Goal: Task Accomplishment & Management: Manage account settings

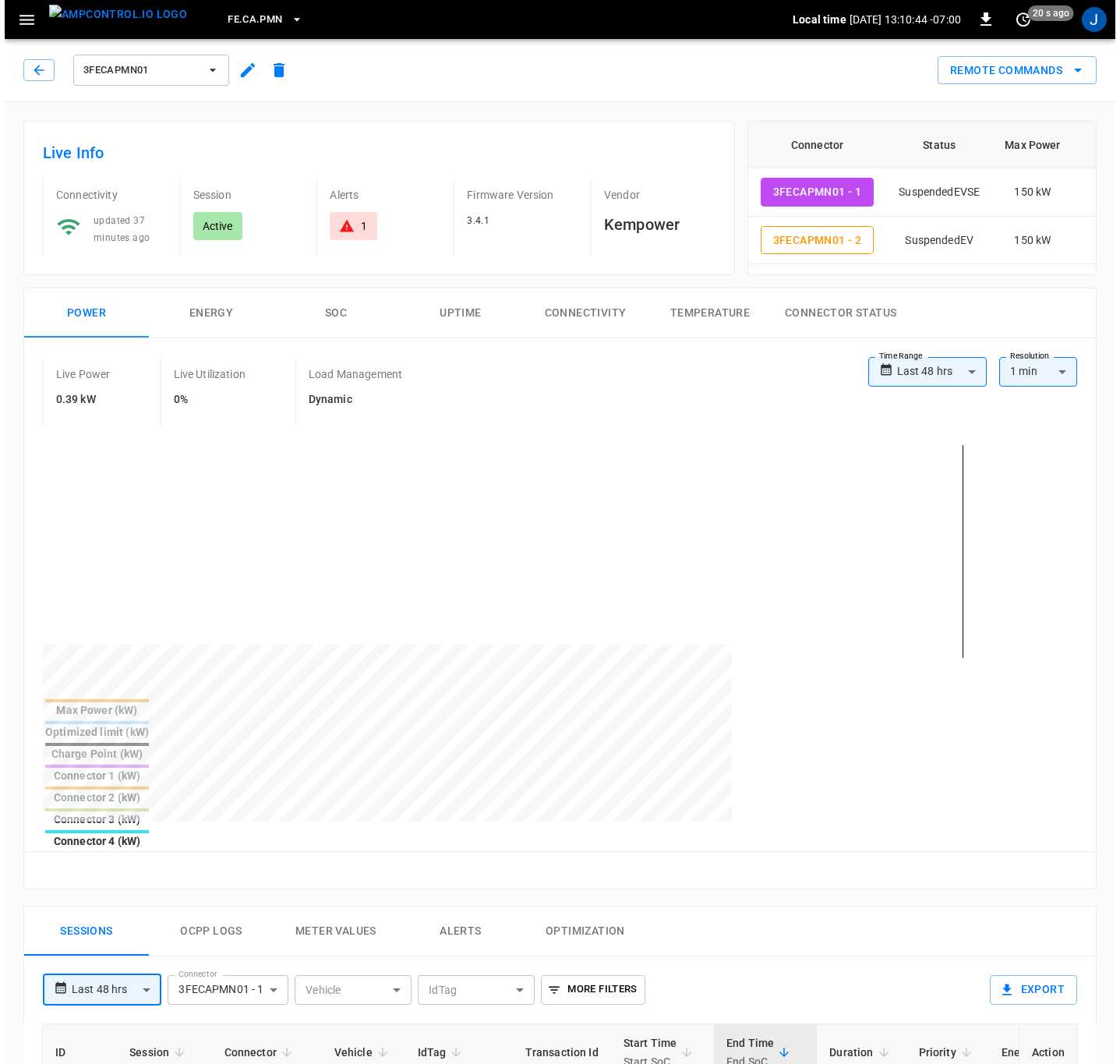
scroll to position [117, 0]
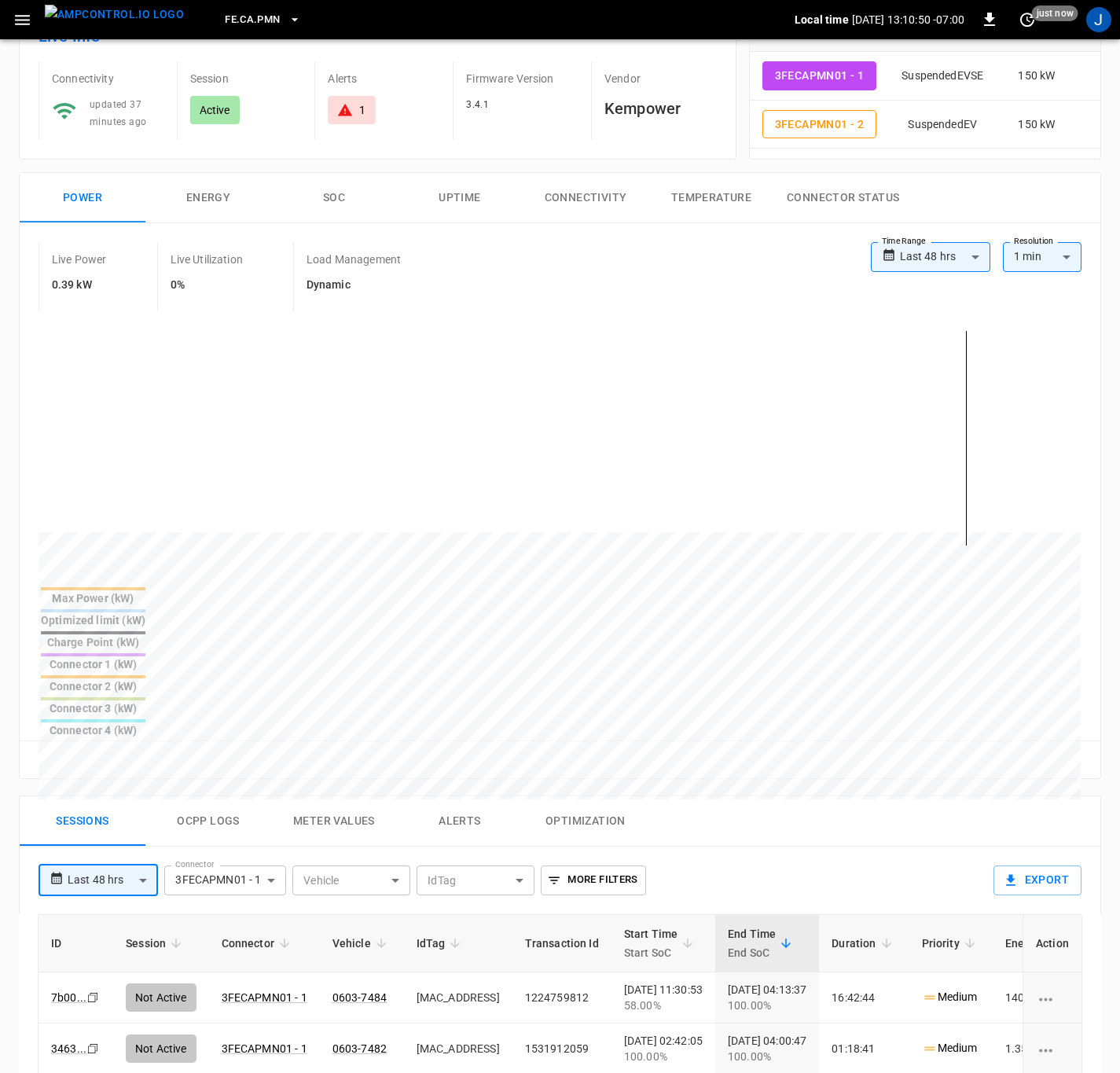
click at [21, 19] on icon "button" at bounding box center [22, 19] width 15 height 10
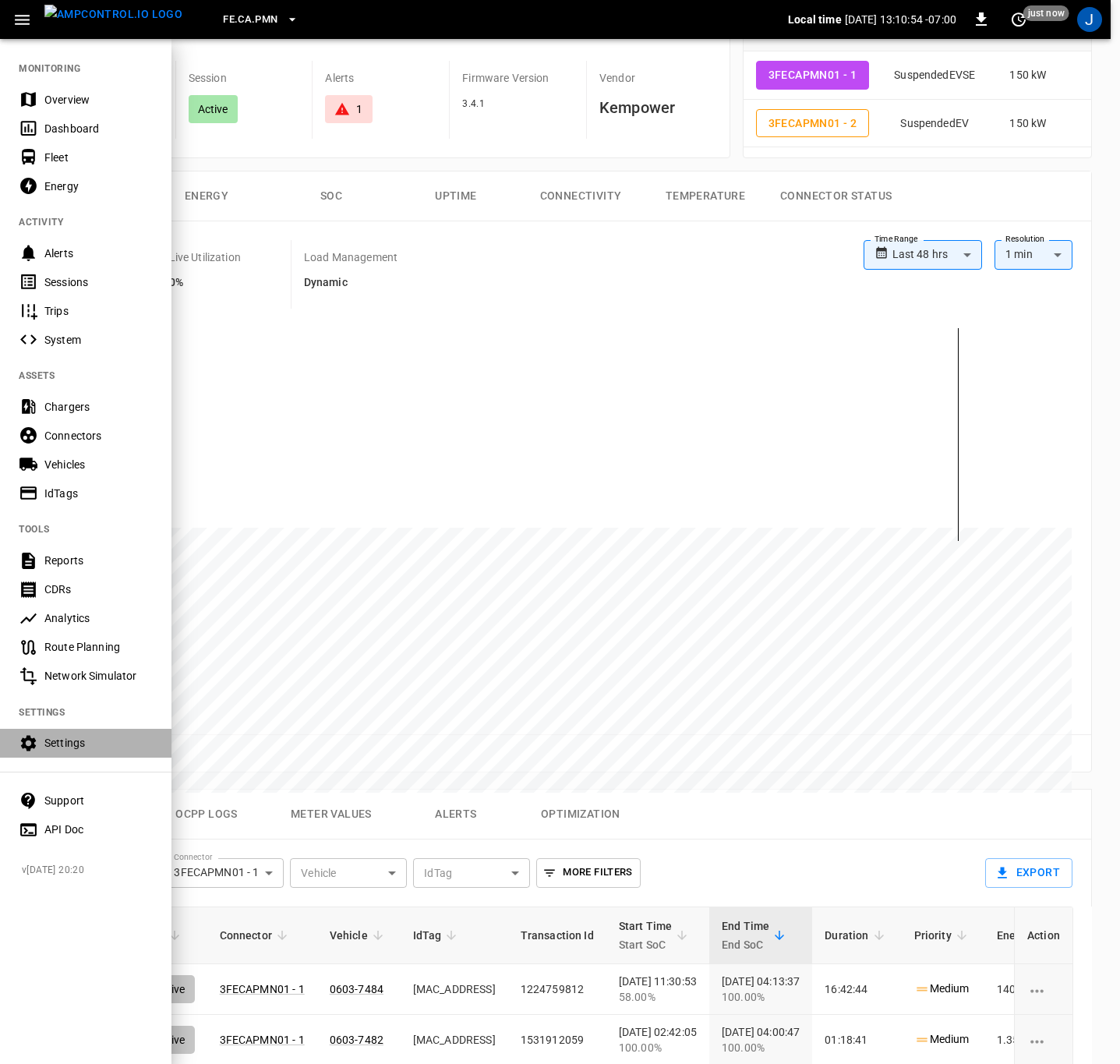
click at [62, 742] on div "Settings" at bounding box center [98, 742] width 108 height 16
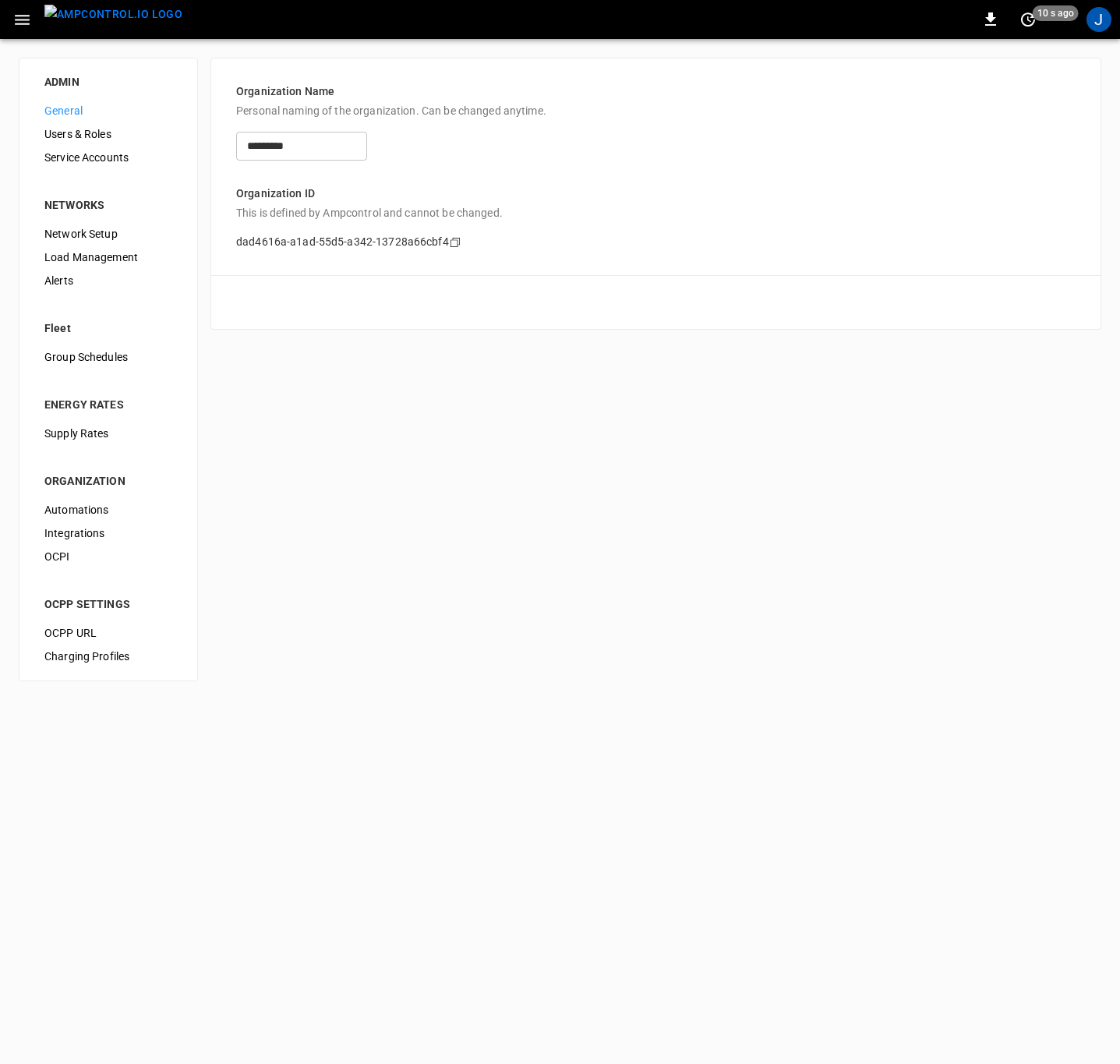
click at [112, 255] on span "Load Management" at bounding box center [107, 258] width 128 height 17
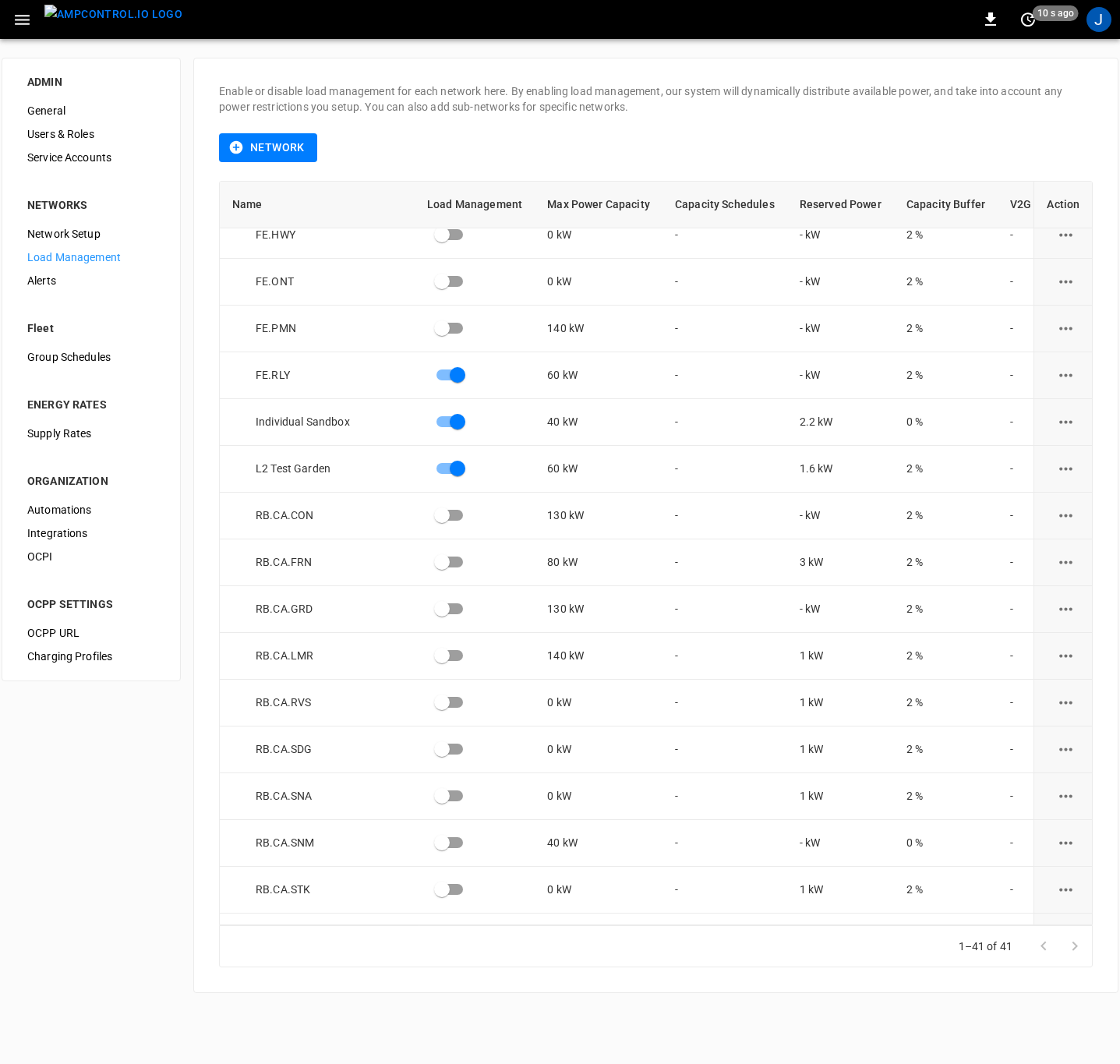
scroll to position [1052, 0]
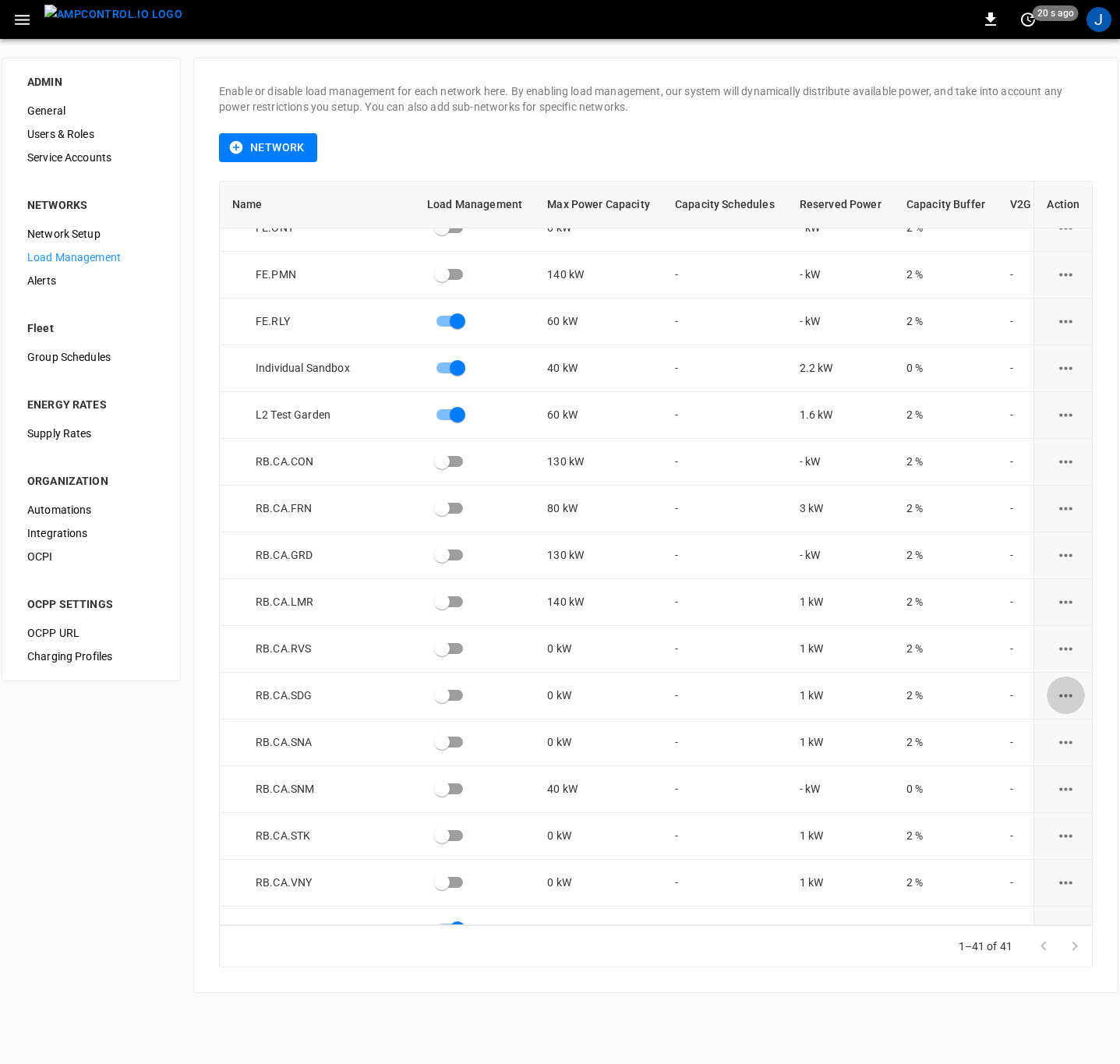
click at [1059, 695] on icon "load management options" at bounding box center [1066, 695] width 13 height 3
click at [1035, 725] on li "Edit" at bounding box center [1052, 734] width 110 height 26
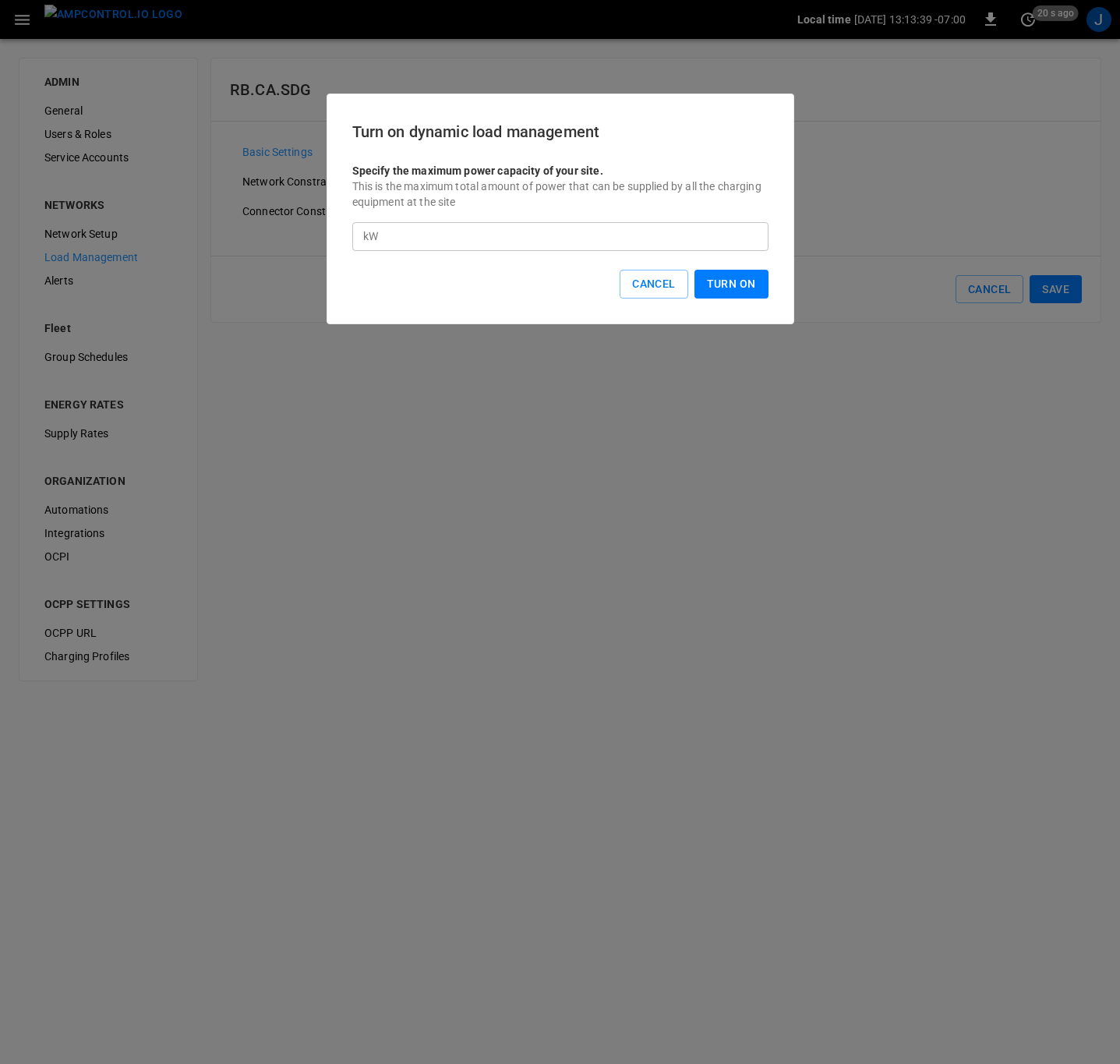
click at [414, 234] on input "*" at bounding box center [576, 236] width 384 height 28
click at [428, 236] on input "*" at bounding box center [576, 236] width 384 height 28
type input "**"
click at [718, 279] on button "Turn On" at bounding box center [731, 284] width 74 height 28
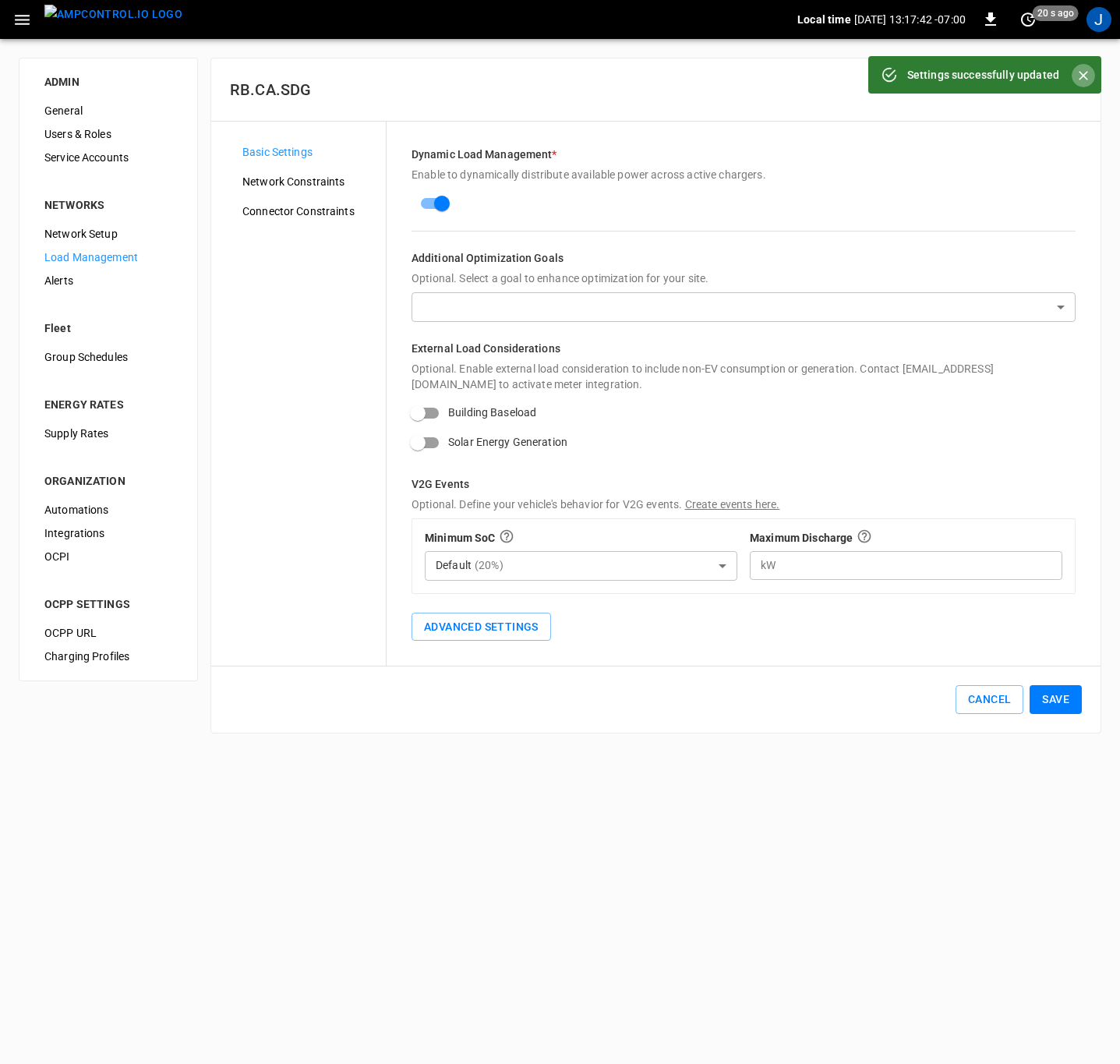
click at [1086, 71] on icon "Close" at bounding box center [1083, 75] width 16 height 16
click at [332, 177] on span "Network Constraints" at bounding box center [308, 182] width 131 height 17
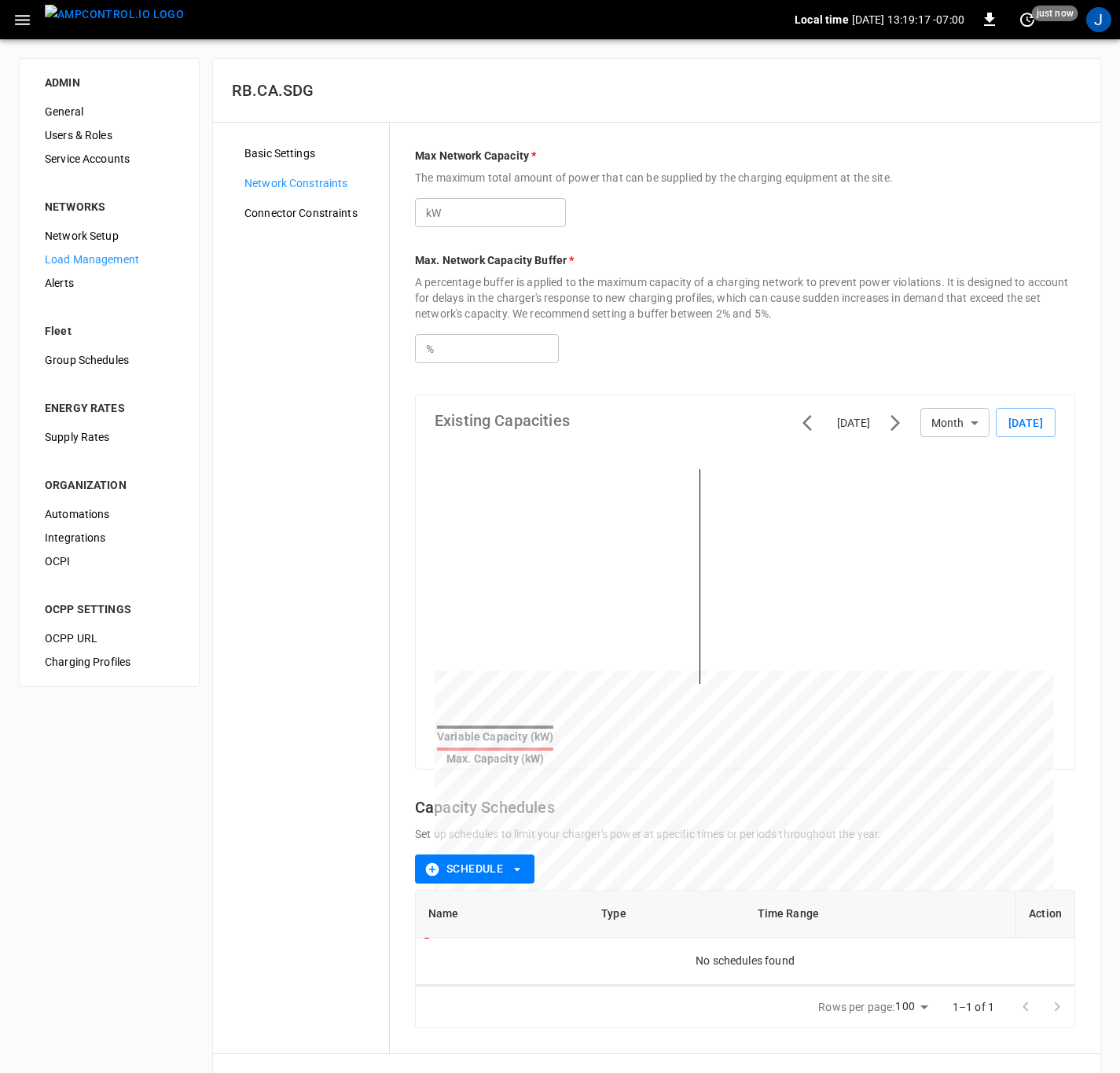
click at [283, 208] on span "Connector Constraints" at bounding box center [310, 213] width 132 height 17
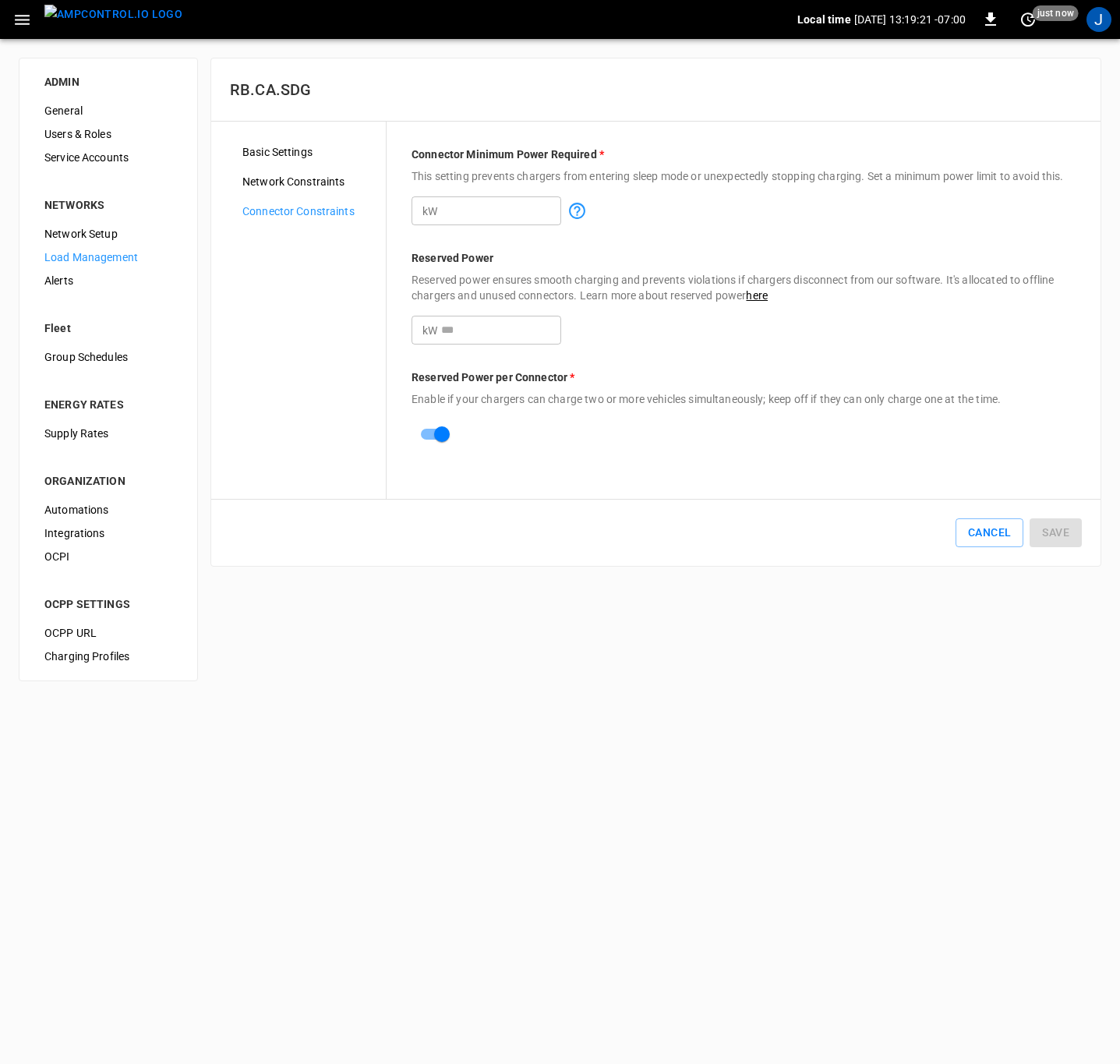
click at [487, 337] on input "*" at bounding box center [501, 330] width 120 height 28
type input "*"
click at [470, 210] on input "*" at bounding box center [501, 210] width 120 height 28
type input "*"
click at [1063, 536] on button "Save" at bounding box center [1056, 532] width 52 height 28
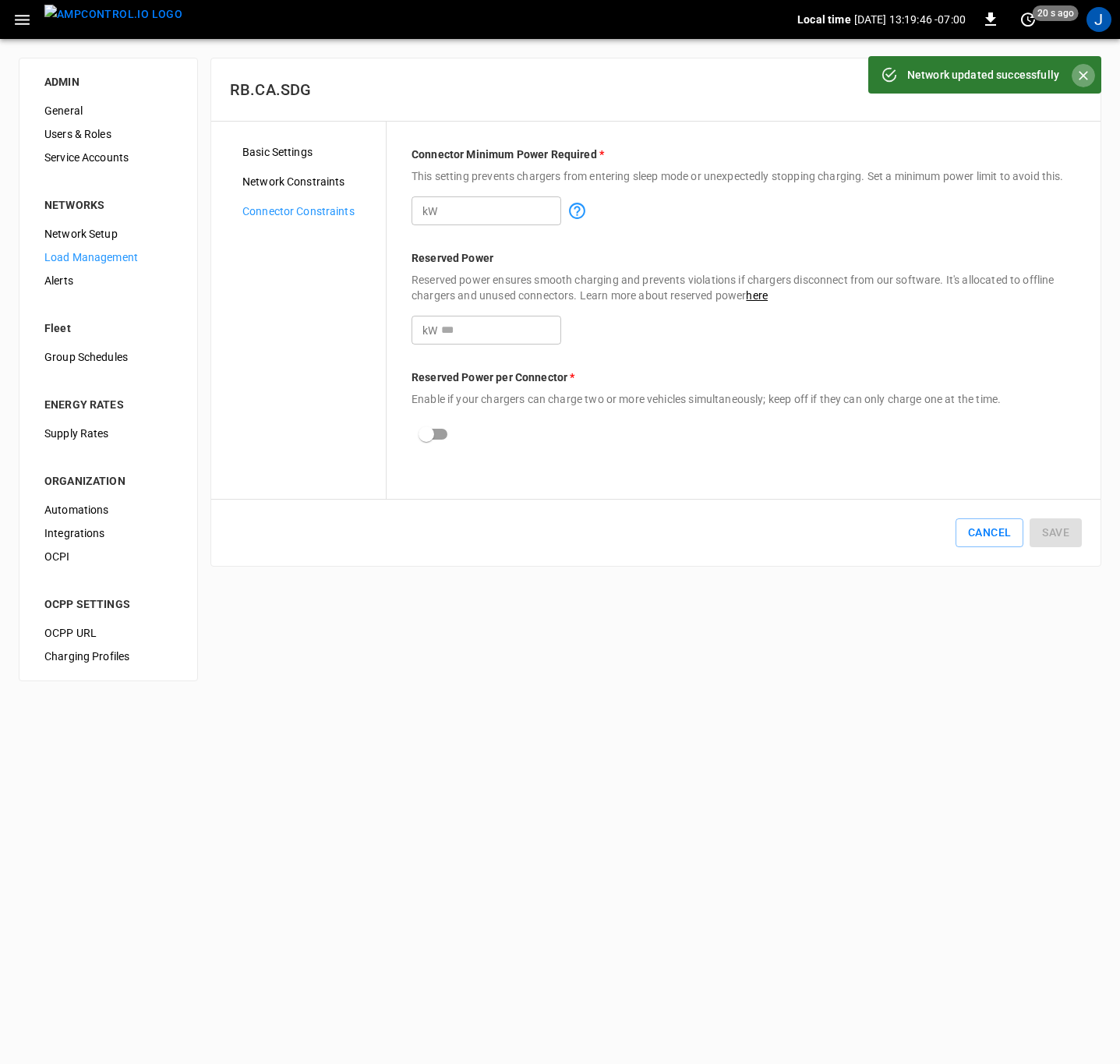
click at [1086, 74] on icon "Close" at bounding box center [1083, 75] width 9 height 9
click at [18, 22] on icon "button" at bounding box center [22, 19] width 19 height 19
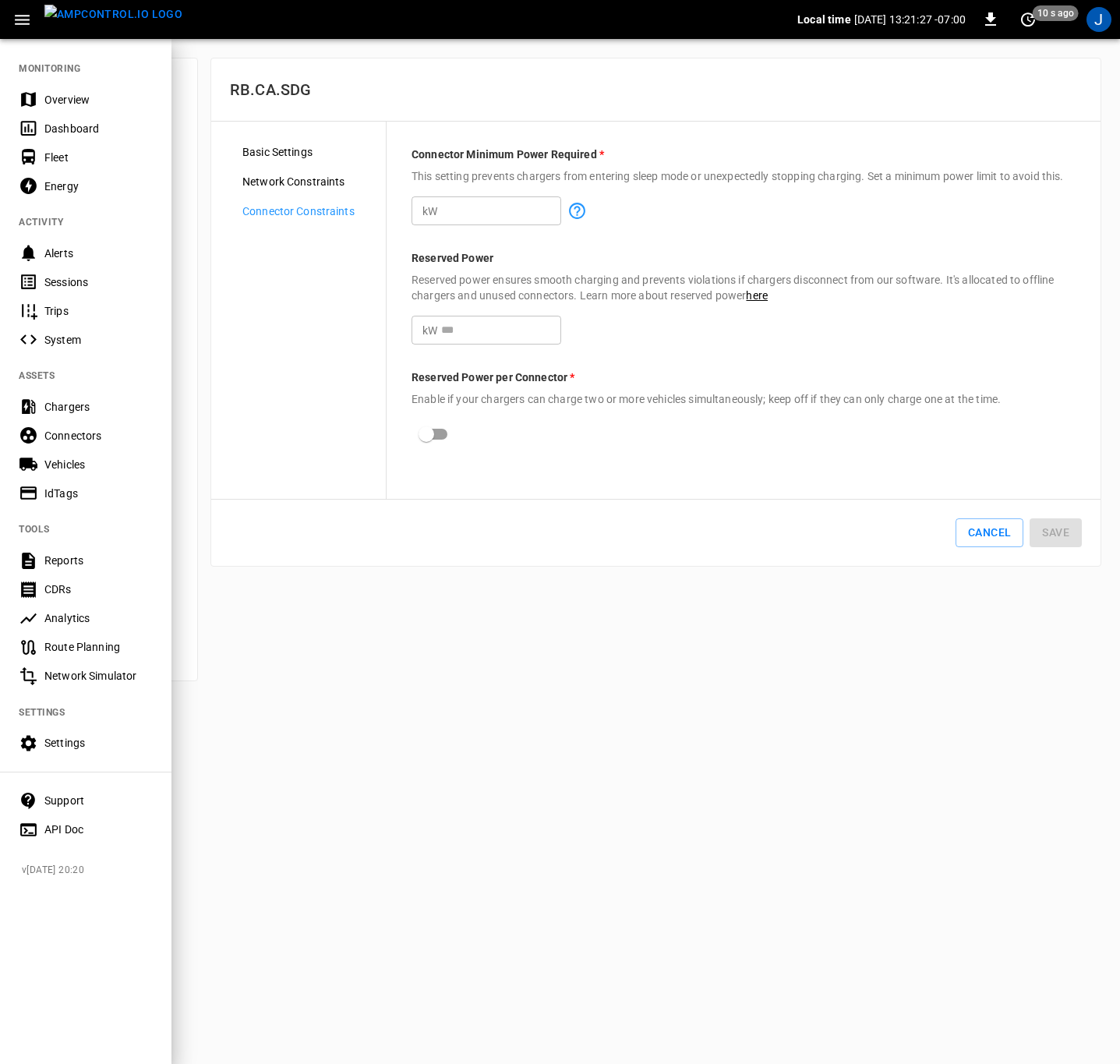
click at [65, 730] on div "Settings" at bounding box center [85, 742] width 172 height 28
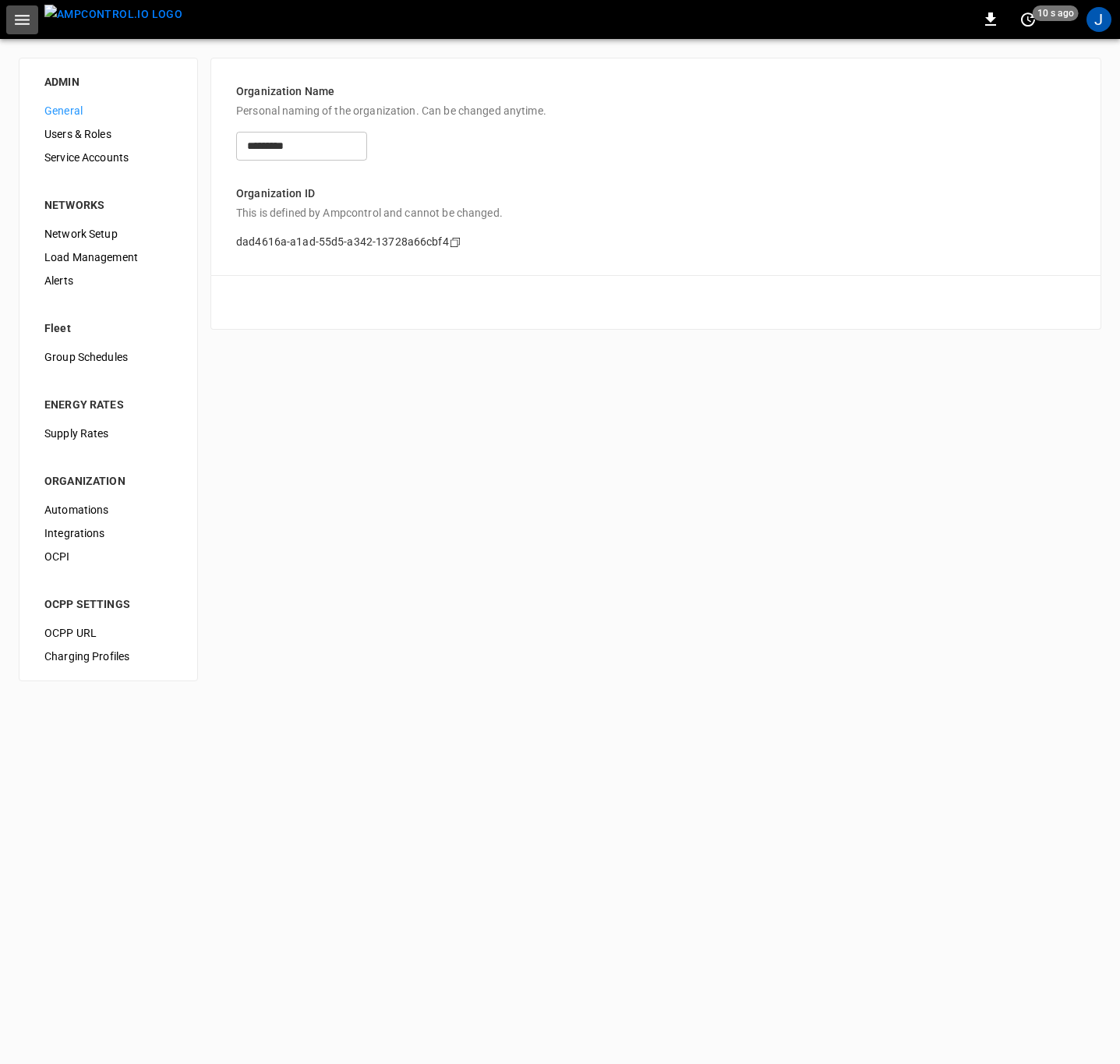
click at [17, 17] on icon "button" at bounding box center [22, 19] width 19 height 19
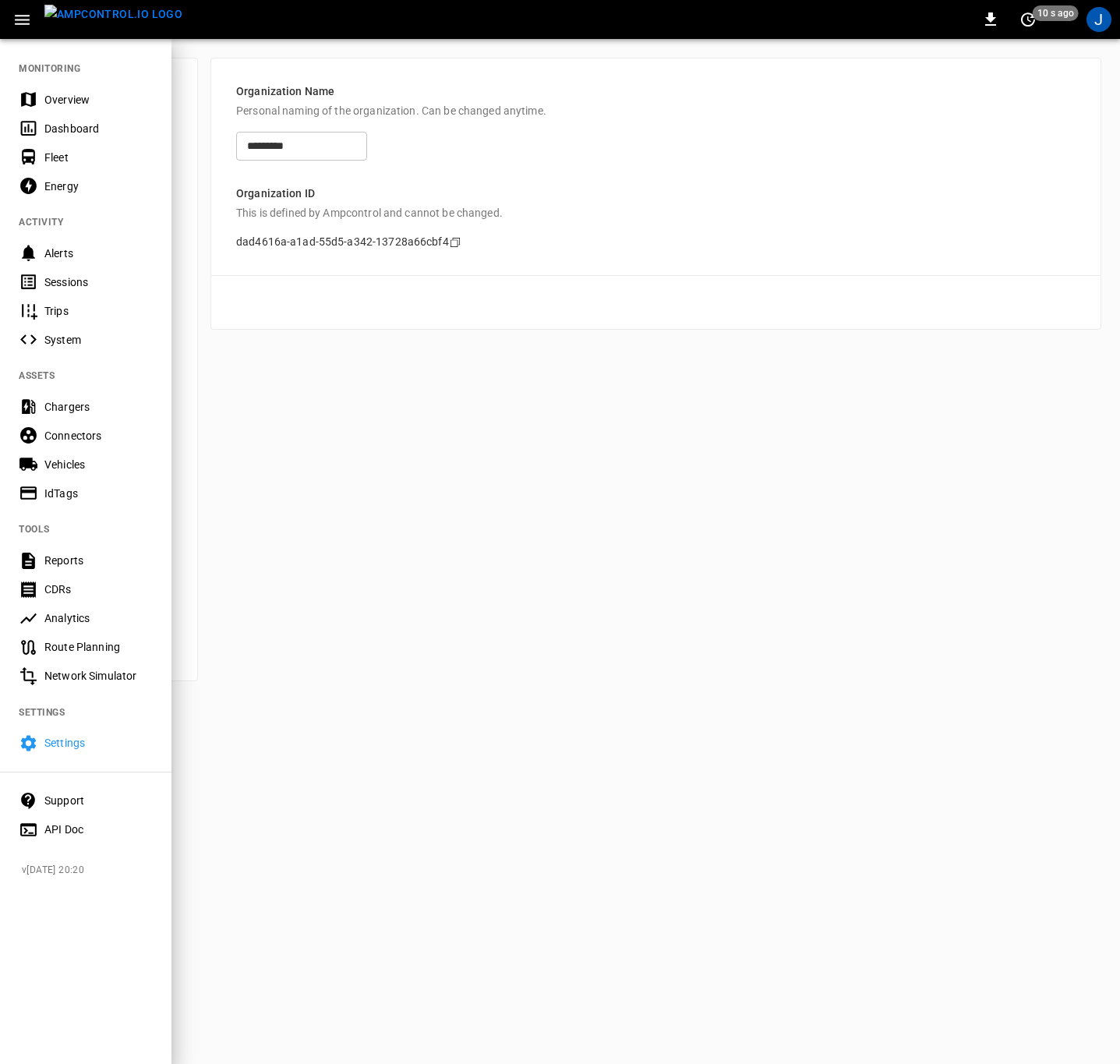
click at [68, 793] on div "Support" at bounding box center [98, 800] width 108 height 16
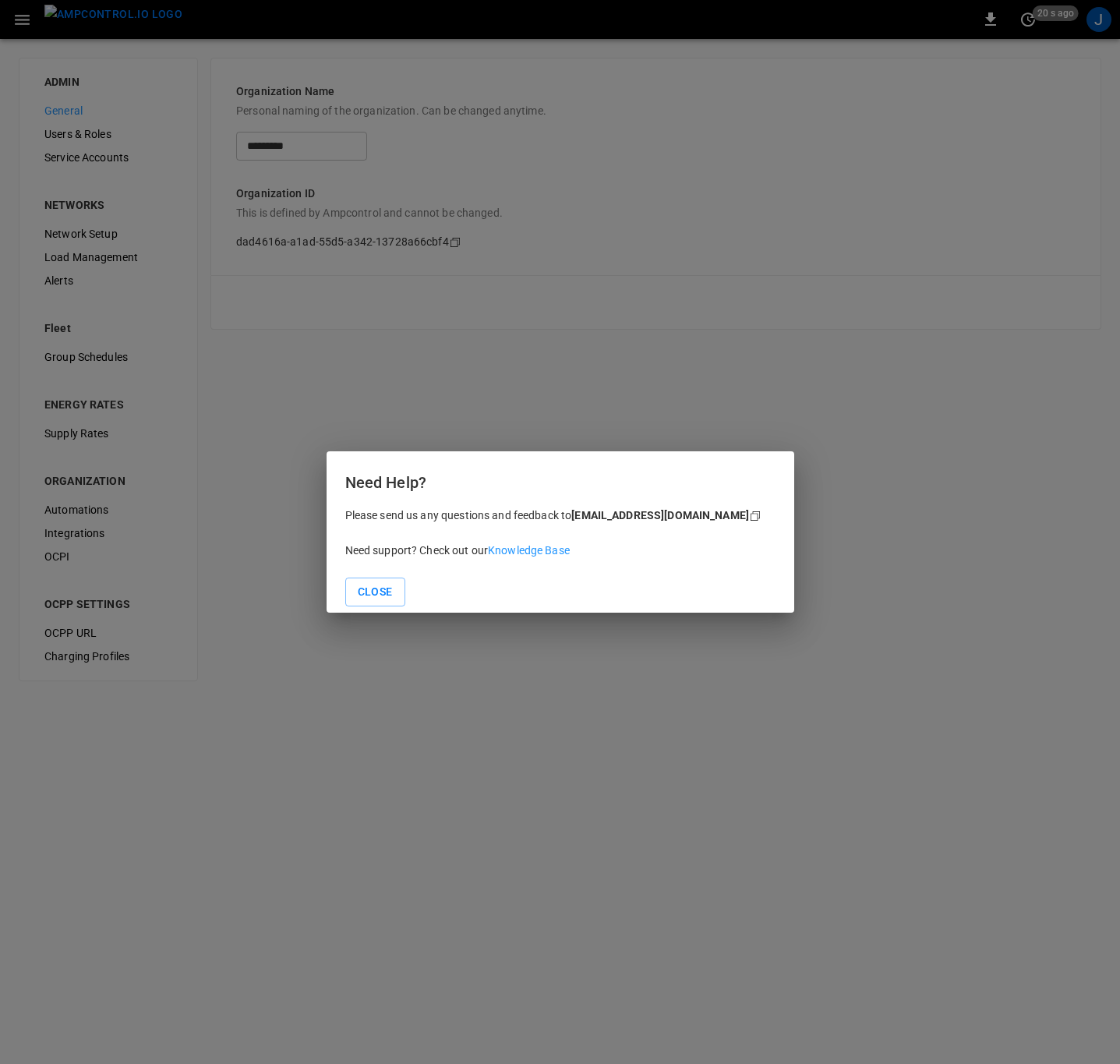
click at [534, 546] on link "Knowledge Base" at bounding box center [528, 550] width 82 height 13
click at [379, 585] on button "Close" at bounding box center [375, 592] width 60 height 28
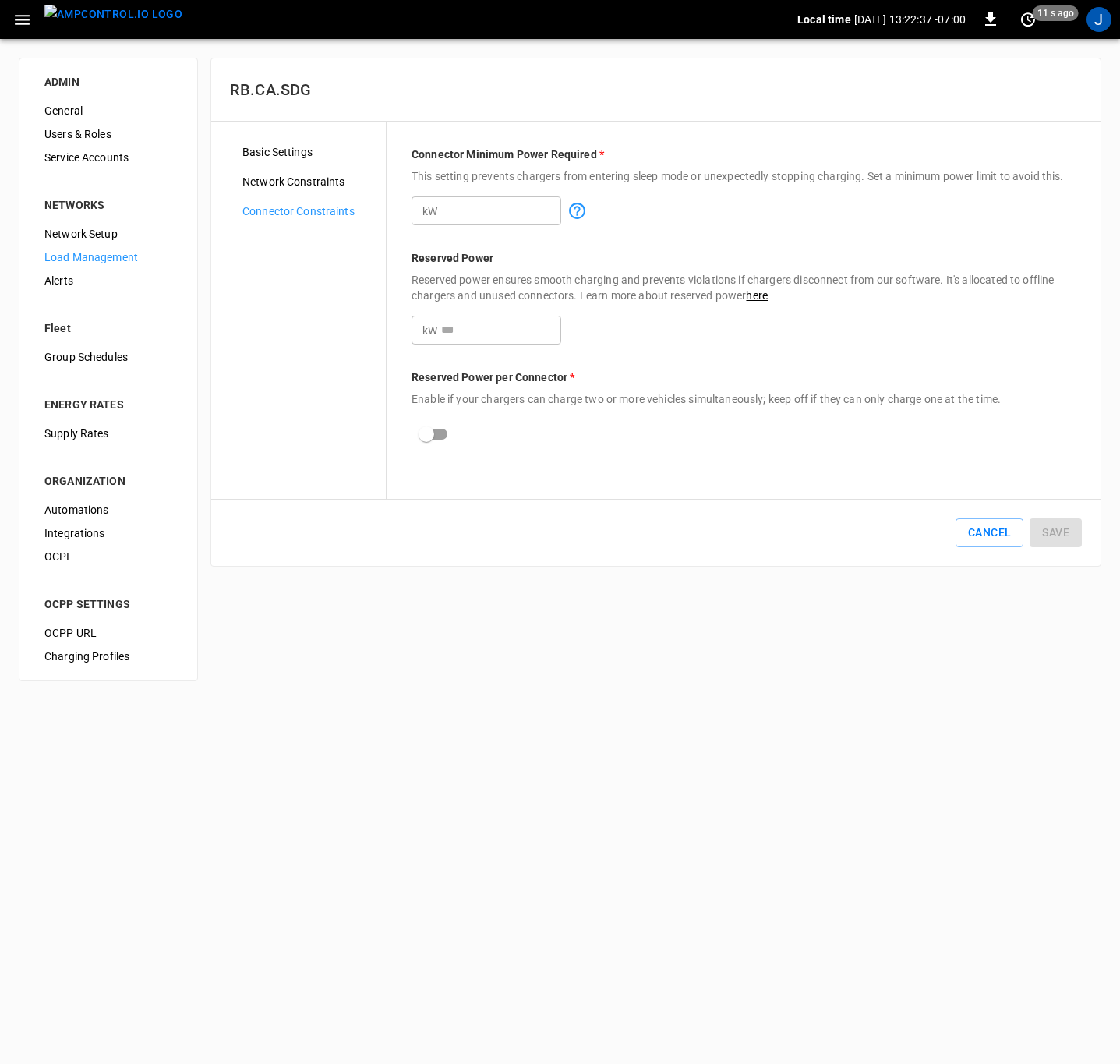
type input "*"
click at [266, 155] on span "Basic Settings" at bounding box center [308, 153] width 131 height 17
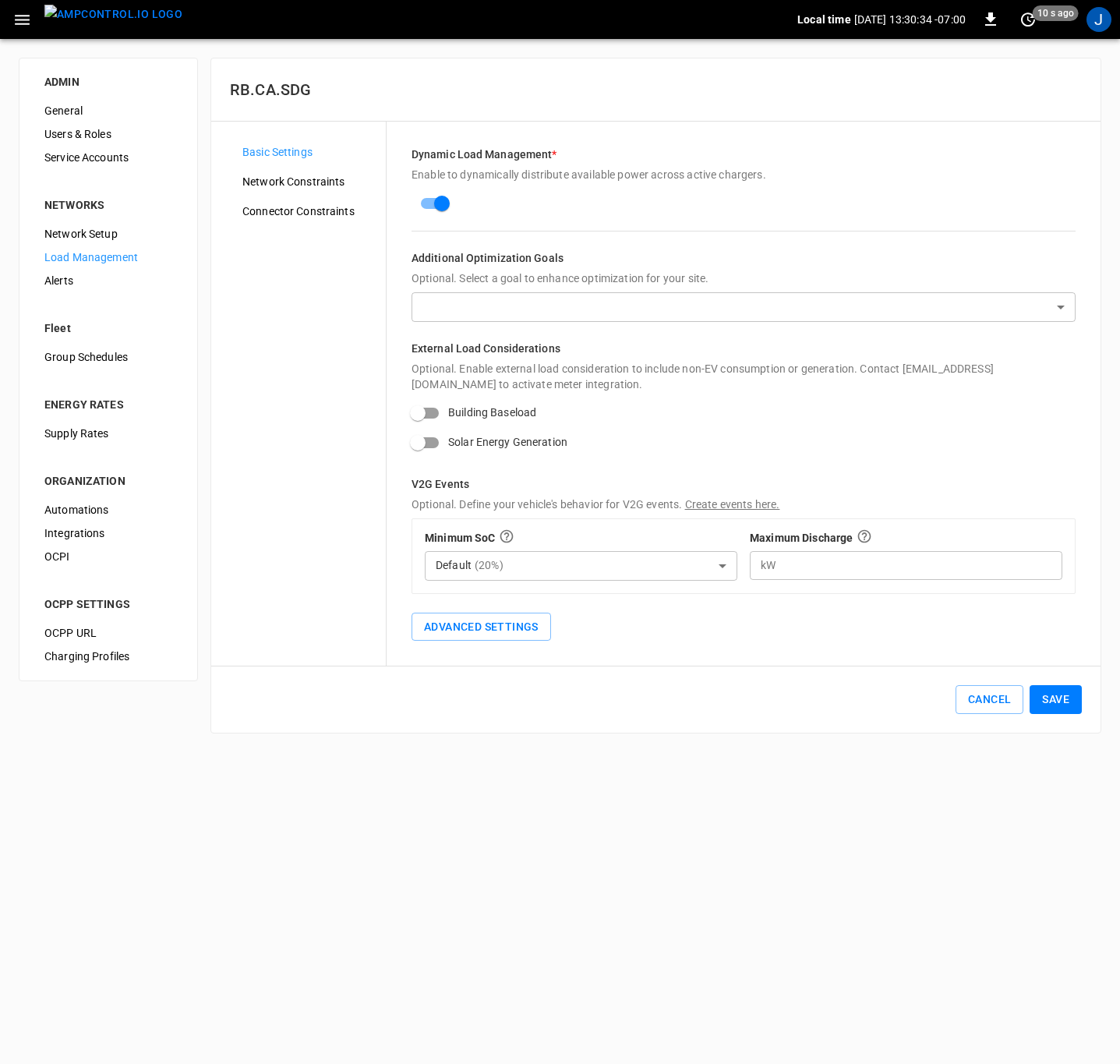
click at [305, 180] on span "Network Constraints" at bounding box center [308, 182] width 131 height 17
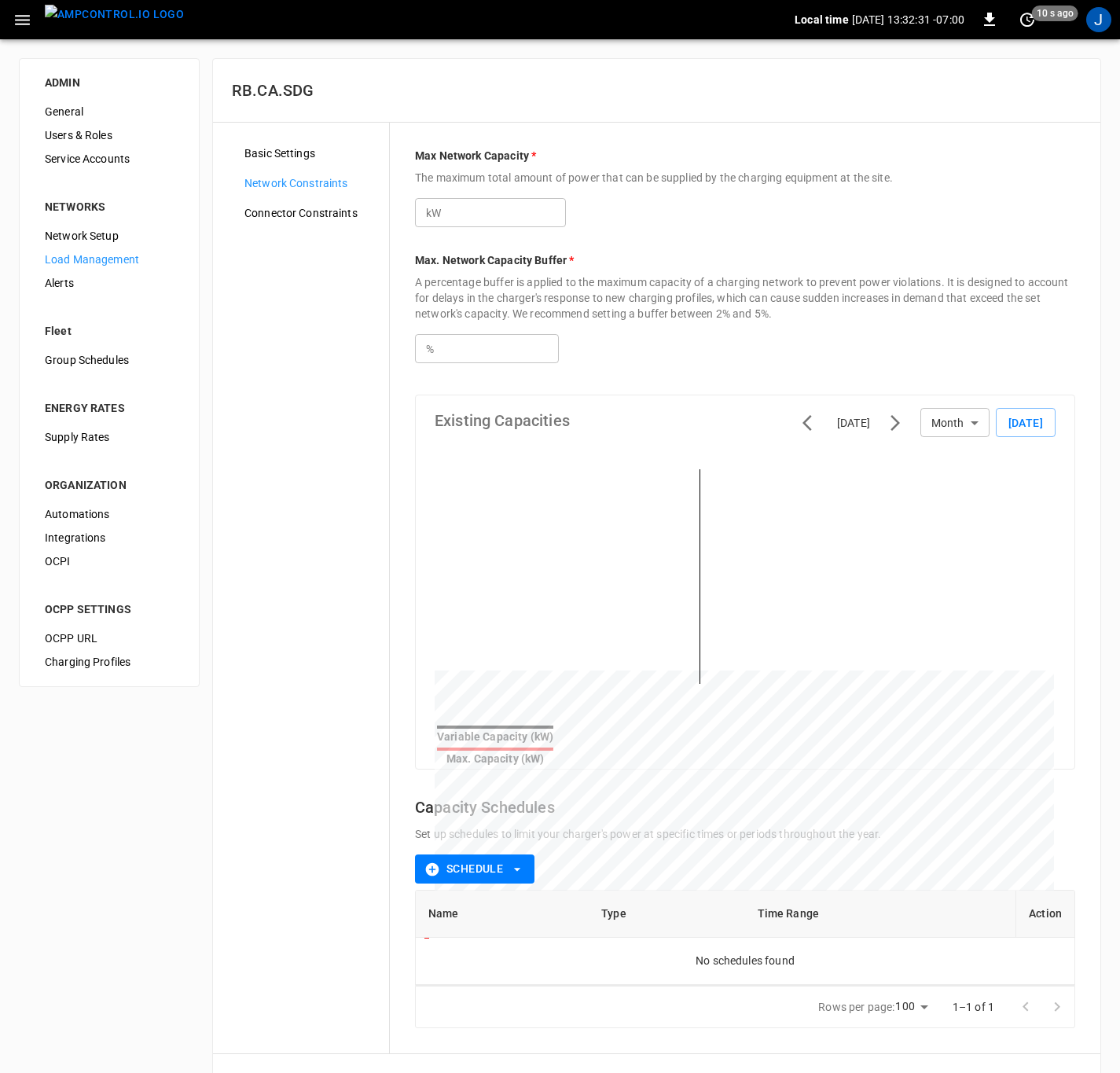
click at [290, 212] on span "Connector Constraints" at bounding box center [310, 213] width 132 height 17
